Goal: Transaction & Acquisition: Purchase product/service

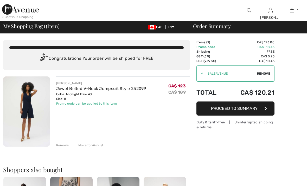
checkbox input "true"
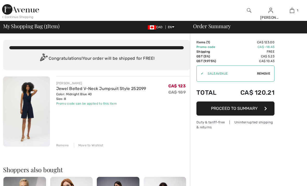
checkbox input "true"
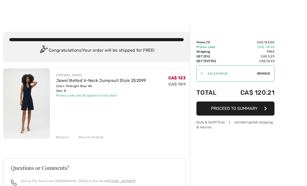
checkbox input "true"
